Goal: Complete application form

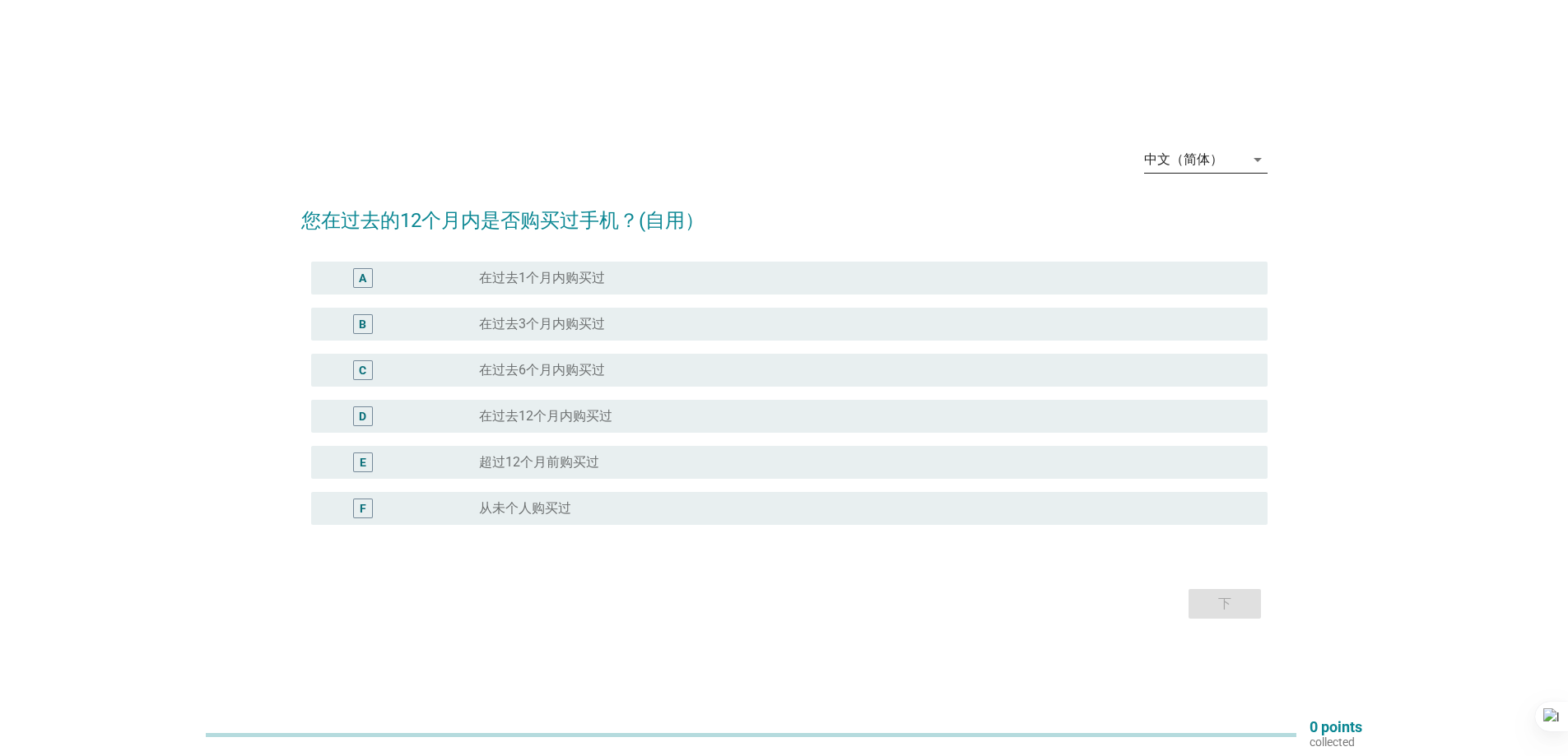
click at [1264, 165] on div "中文（简体） arrow_drop_down 您在过去的12个月内是否购买过手机？(自用） A radio_button_unchecked 在过去1个月内购…" at bounding box center [784, 378] width 993 height 517
click at [1256, 155] on icon "arrow_drop_down" at bounding box center [1257, 160] width 20 height 20
click at [1199, 209] on div "Bahasa Melayu" at bounding box center [1205, 213] width 97 height 20
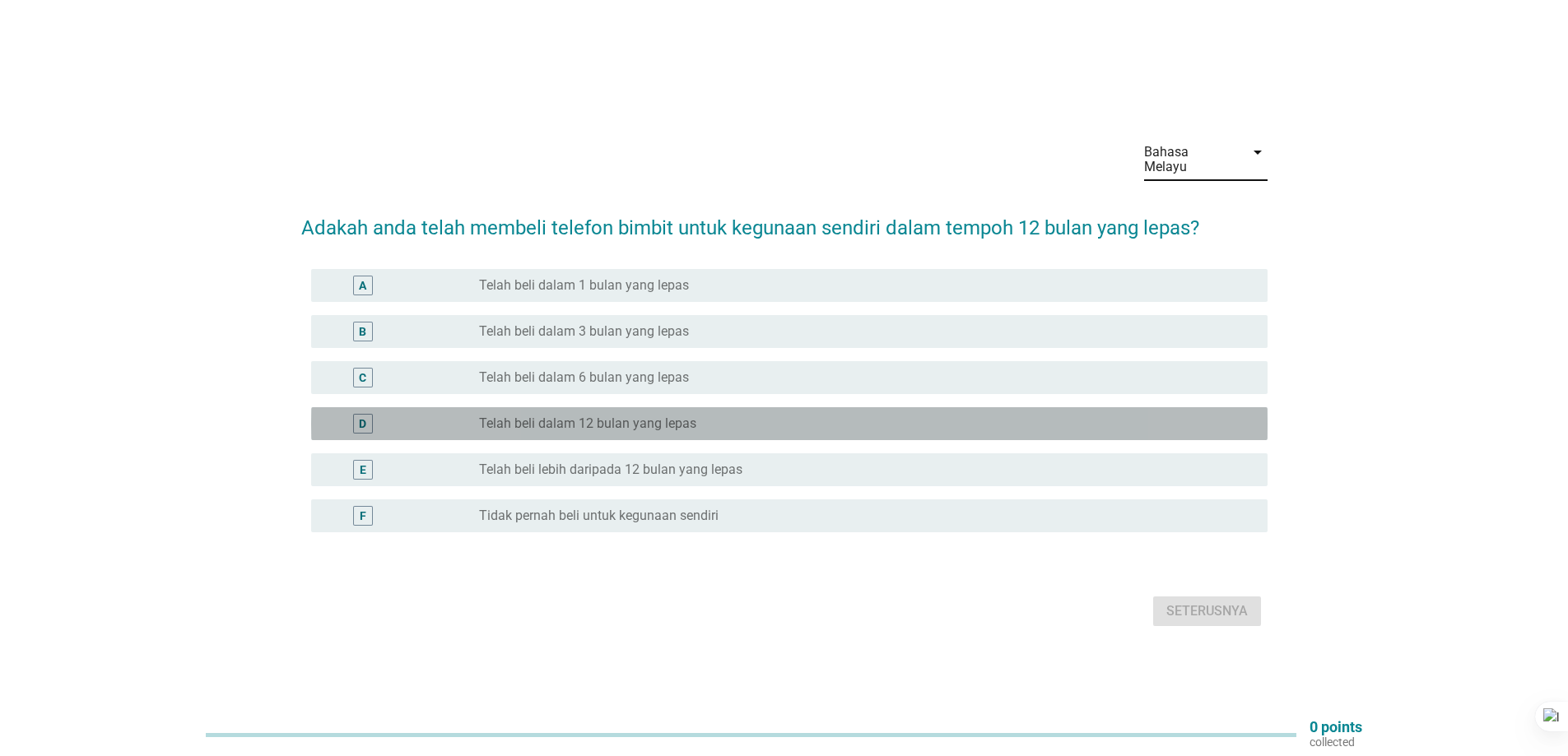
click at [362, 414] on div "D" at bounding box center [362, 422] width 7 height 17
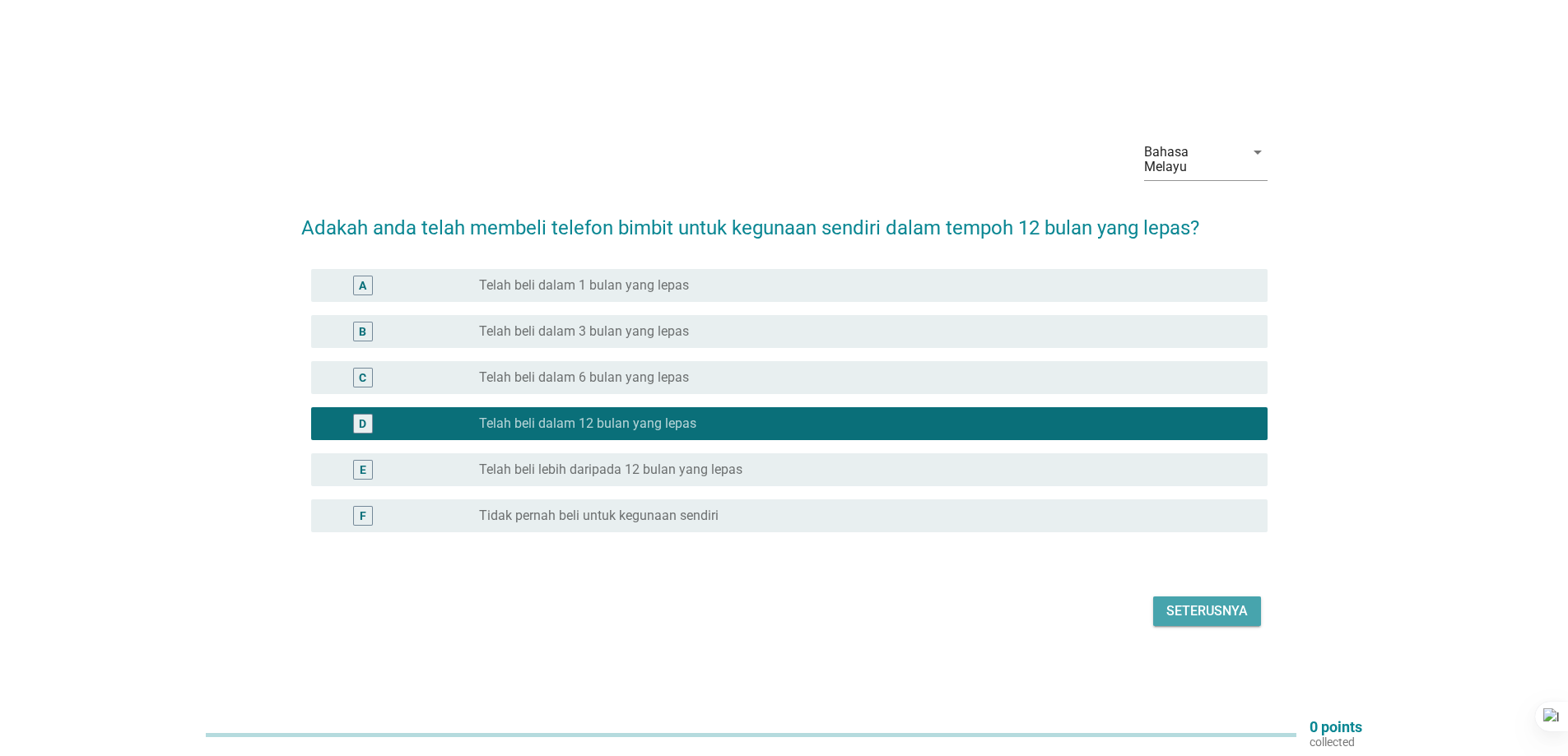
click at [1194, 615] on button "Seterusnya" at bounding box center [1206, 611] width 107 height 30
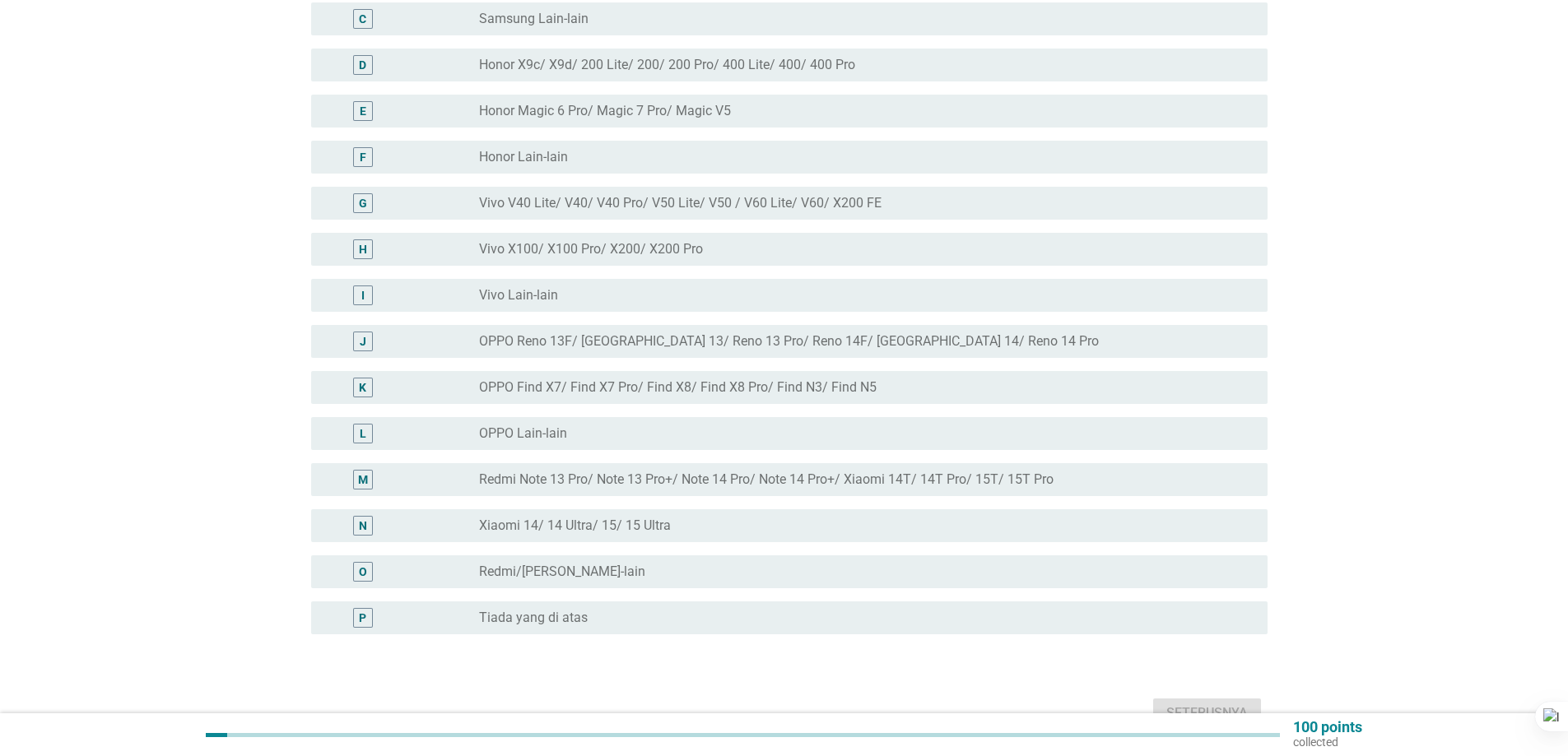
scroll to position [329, 0]
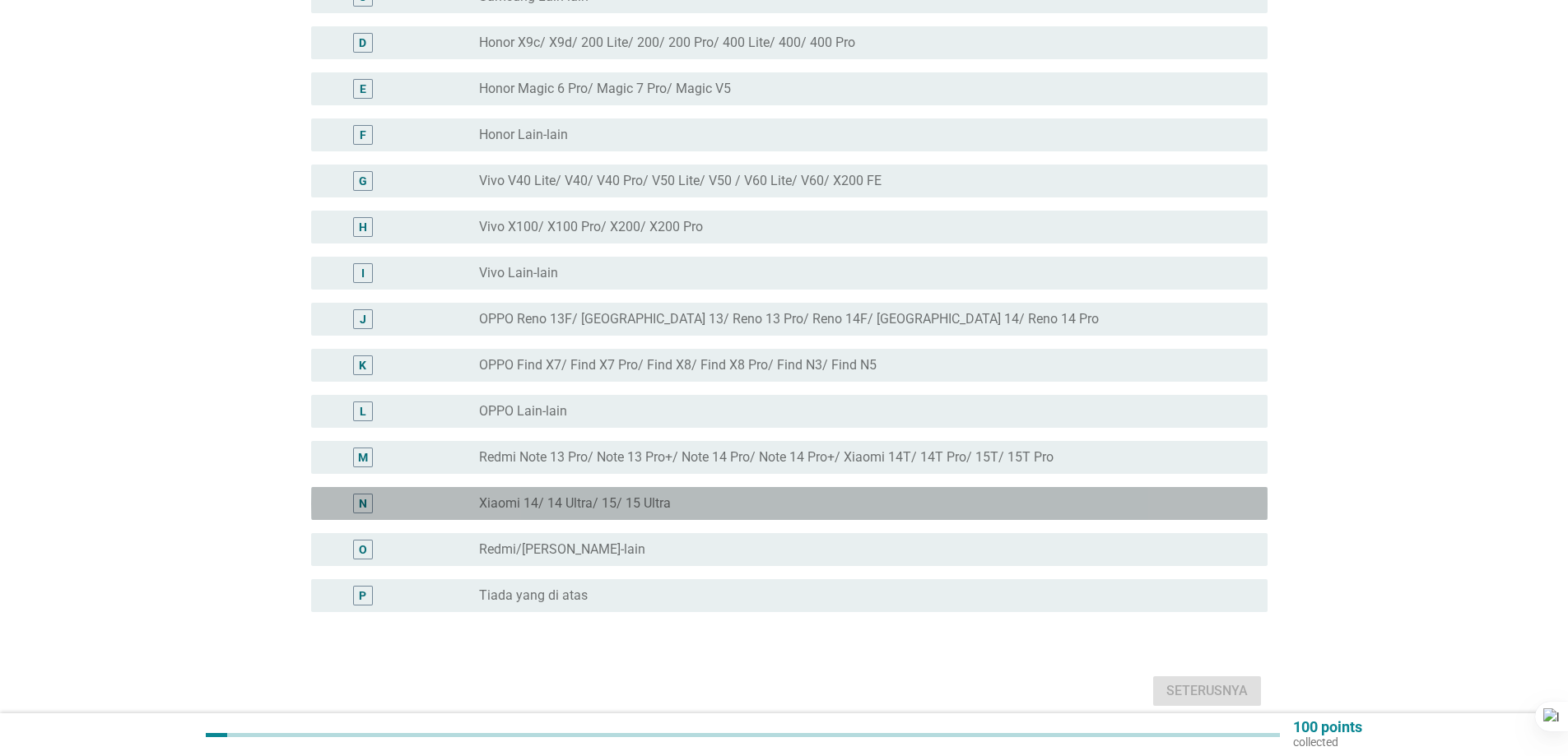
click at [437, 494] on div "N" at bounding box center [401, 504] width 155 height 20
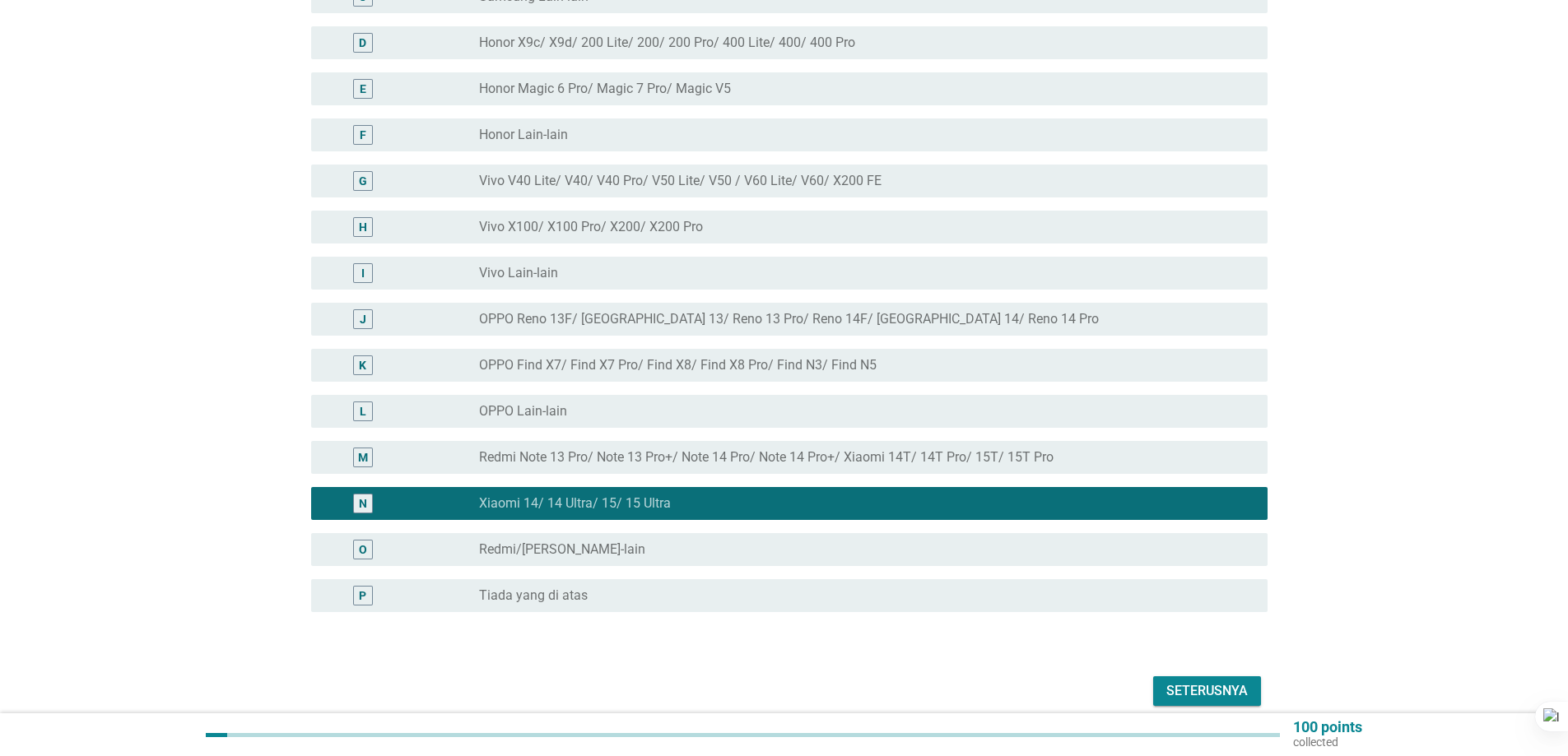
scroll to position [385, 0]
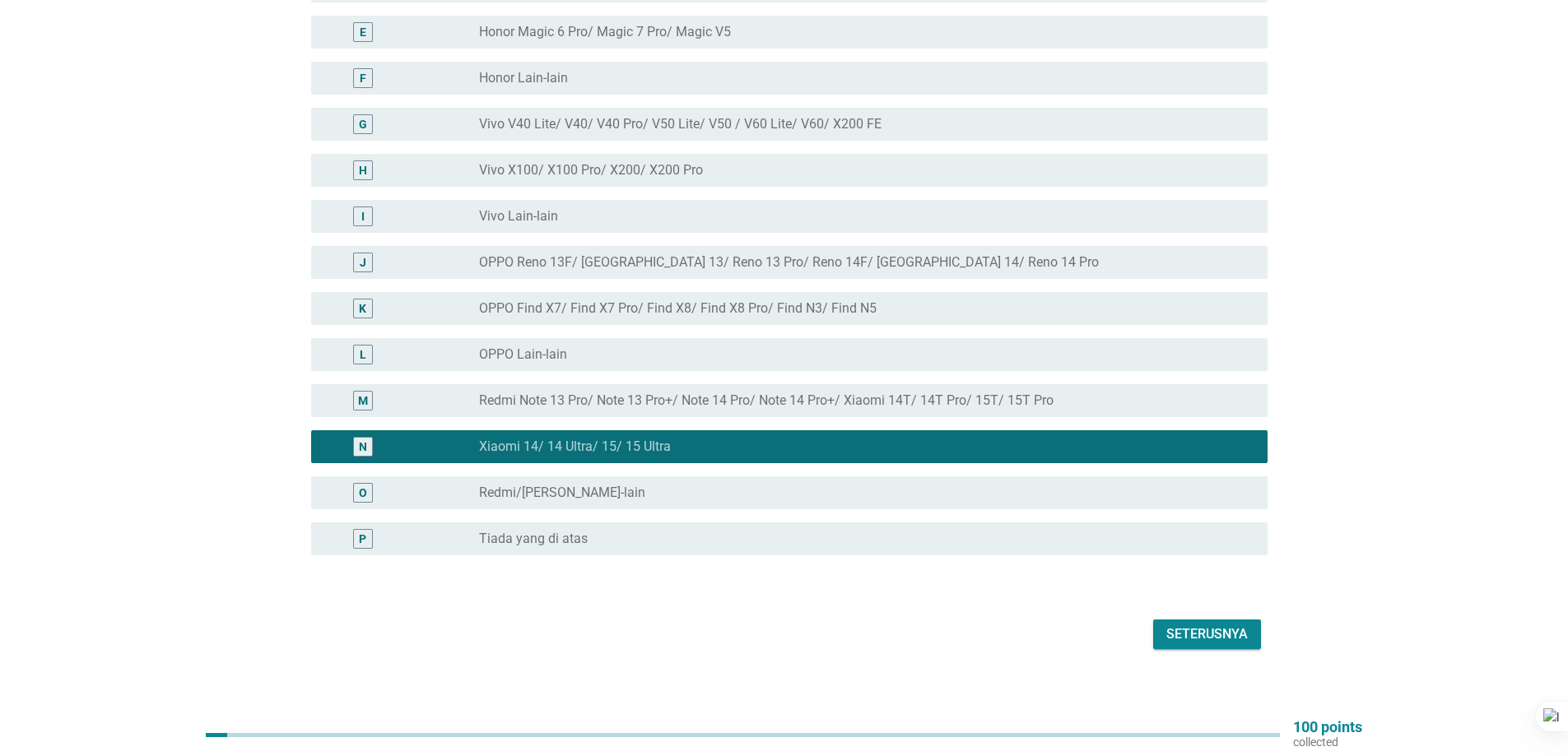
drag, startPoint x: 462, startPoint y: 382, endPoint x: 481, endPoint y: 391, distance: 21.0
click at [462, 390] on div "M" at bounding box center [401, 400] width 155 height 20
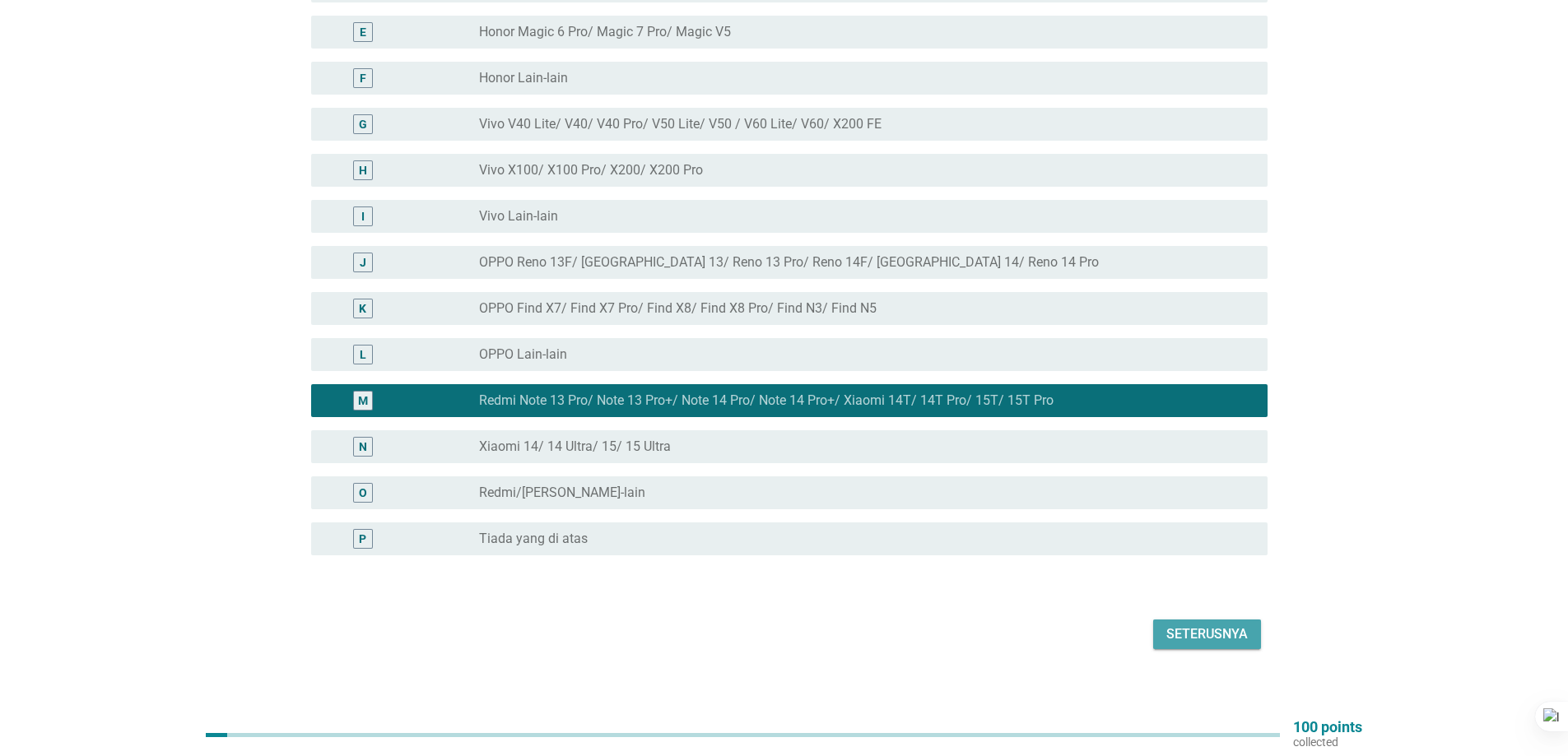
click at [1198, 625] on div "Seterusnya" at bounding box center [1206, 635] width 81 height 20
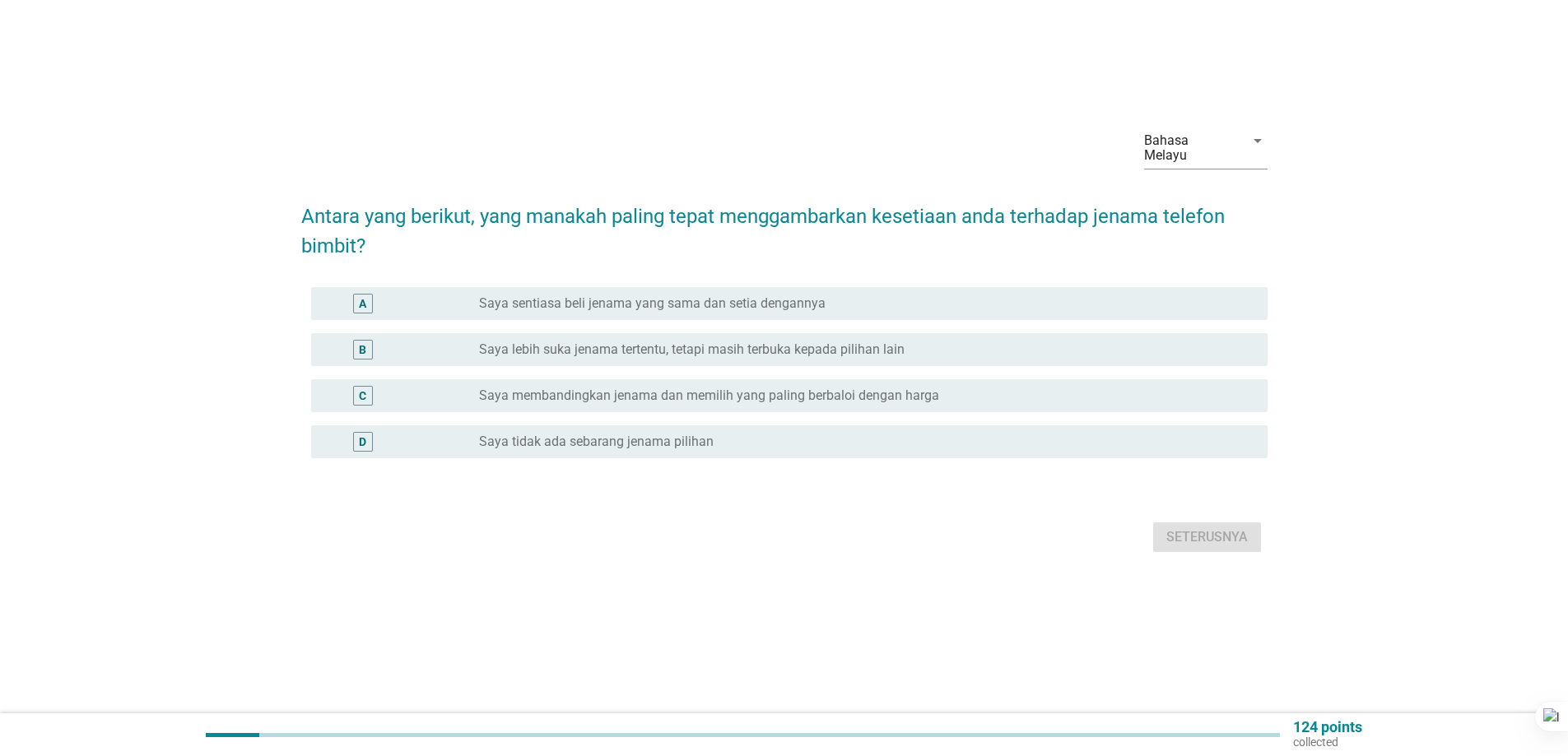
scroll to position [0, 0]
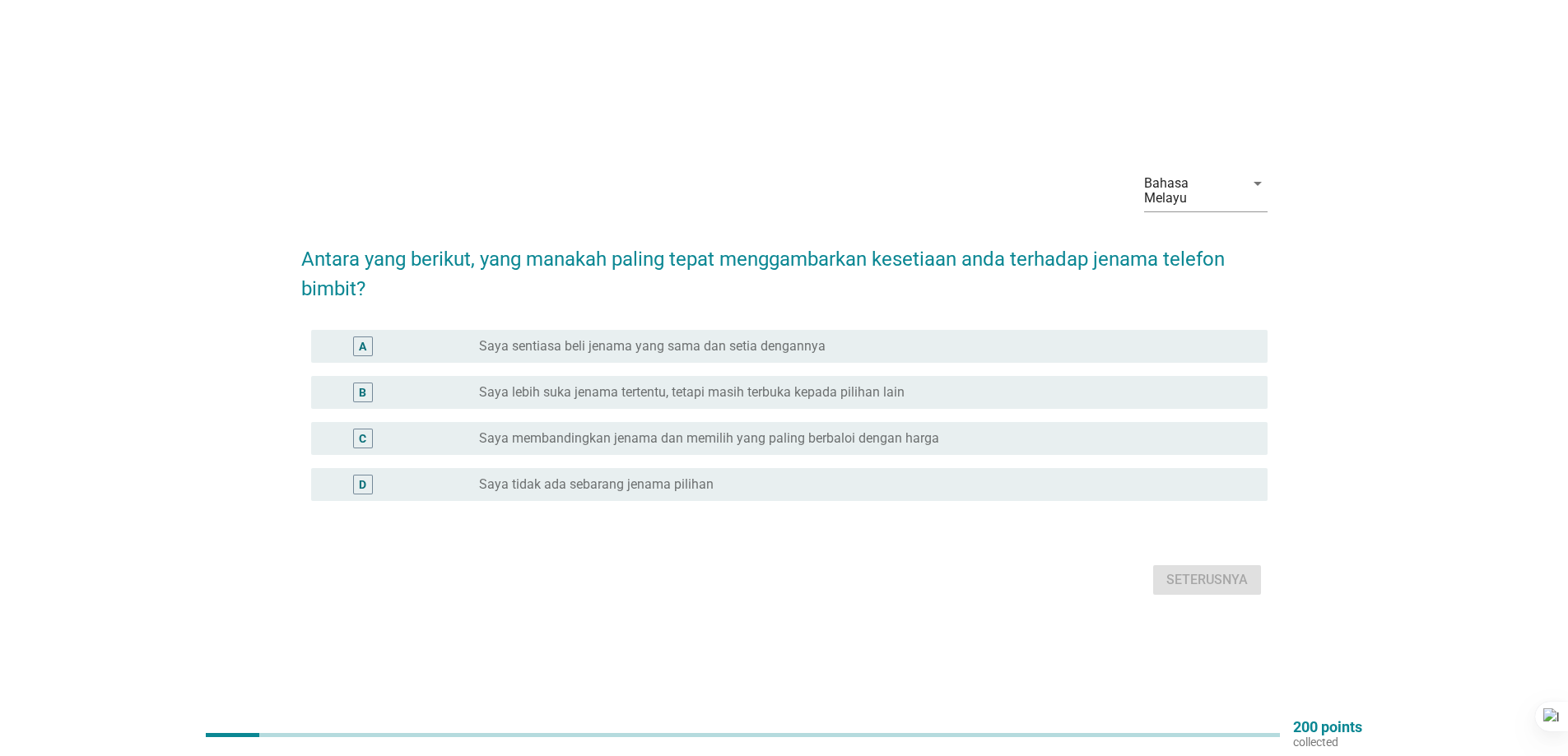
click at [477, 345] on div "A" at bounding box center [401, 347] width 155 height 20
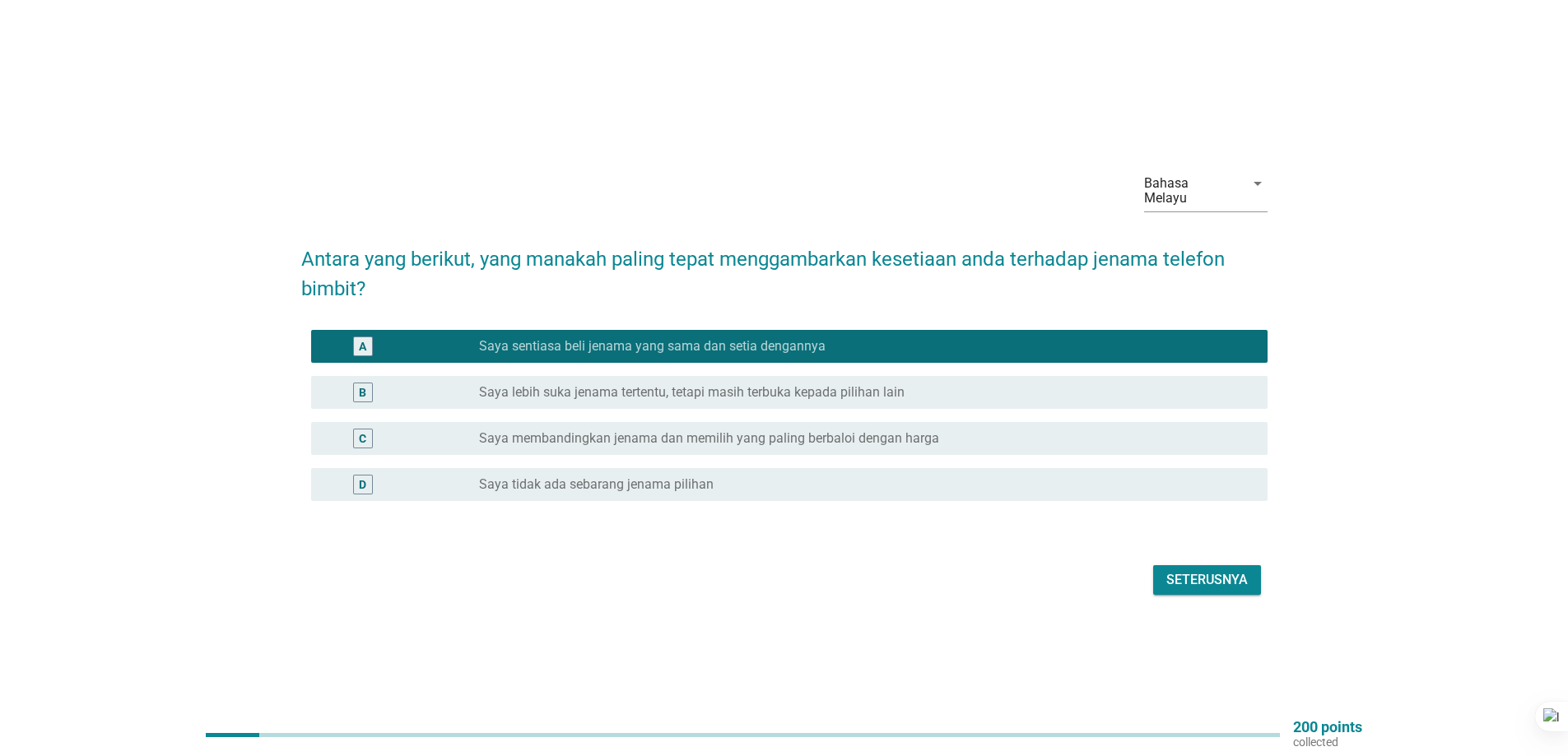
click at [1213, 574] on div "Seterusnya" at bounding box center [1206, 580] width 81 height 20
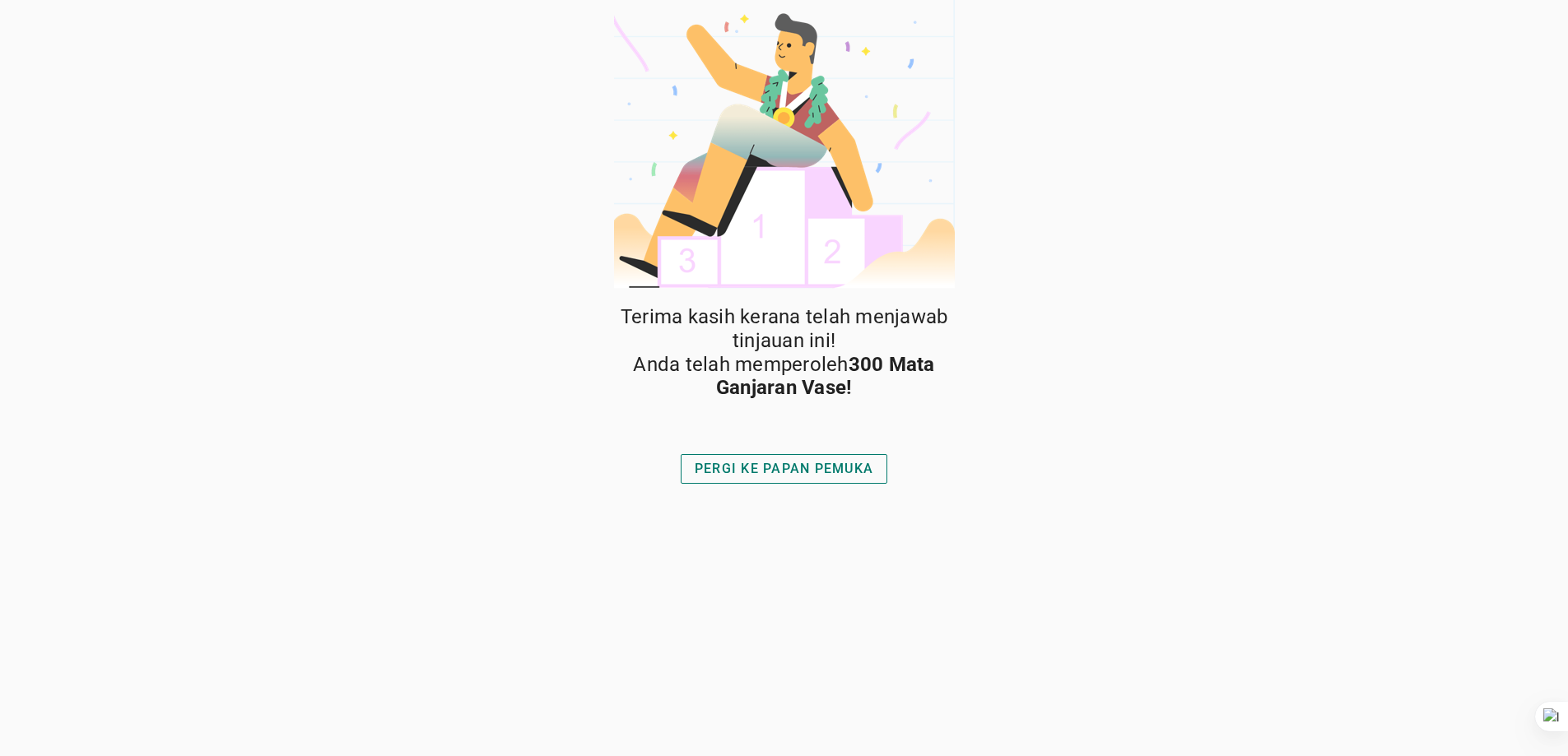
click at [794, 472] on div "PERGI KE PAPAN PEMUKA" at bounding box center [784, 469] width 179 height 20
